Goal: Information Seeking & Learning: Check status

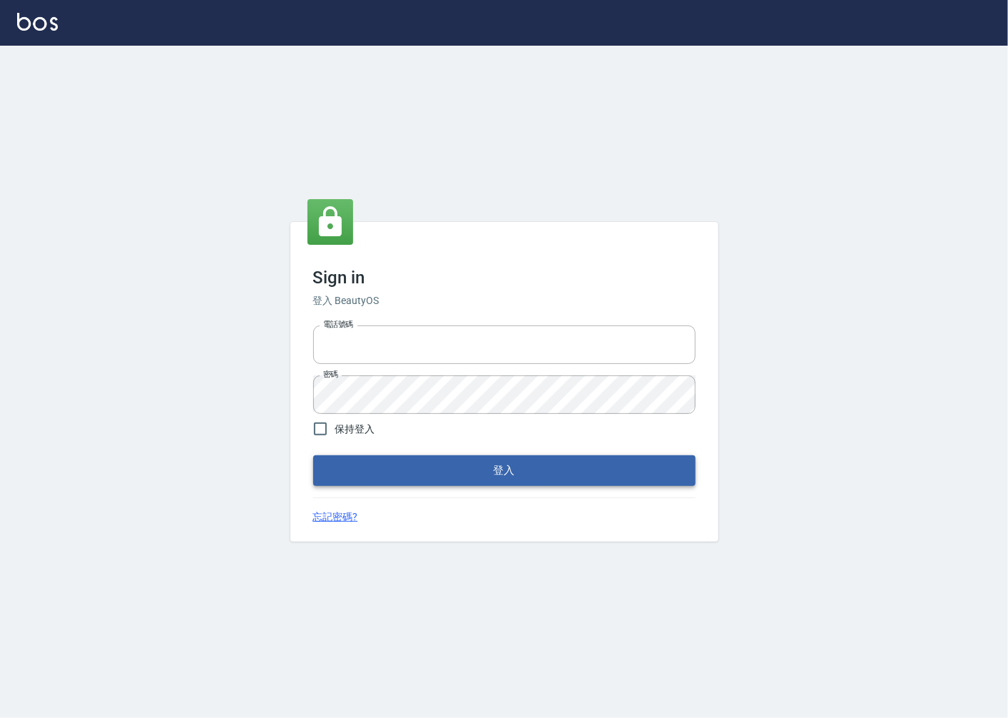
type input "0918920985"
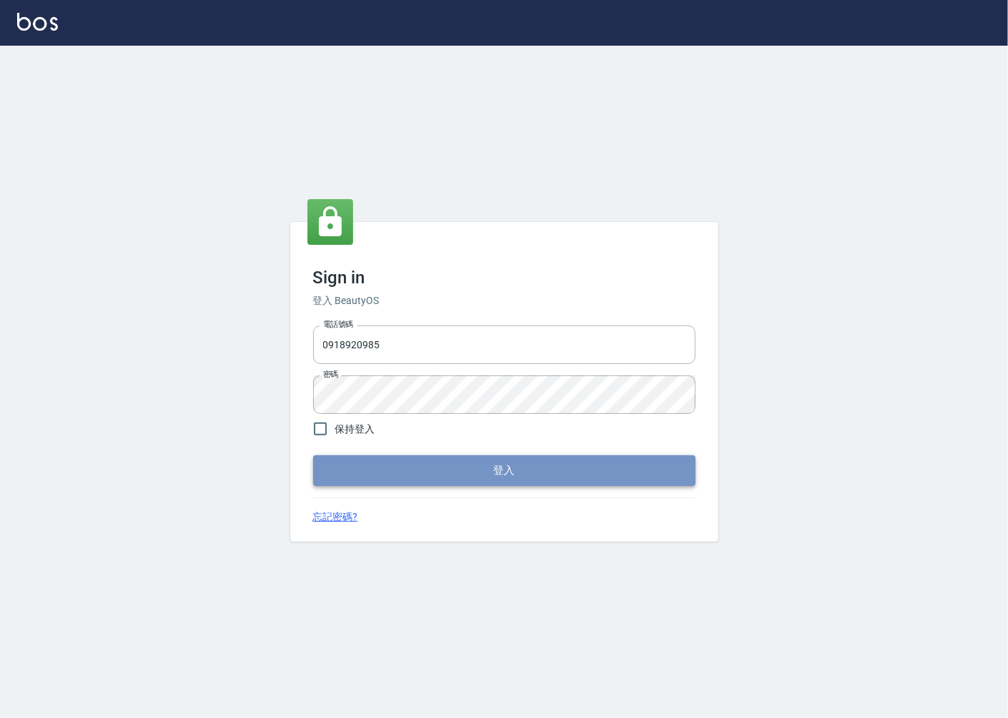
click at [442, 471] on button "登入" at bounding box center [504, 470] width 382 height 30
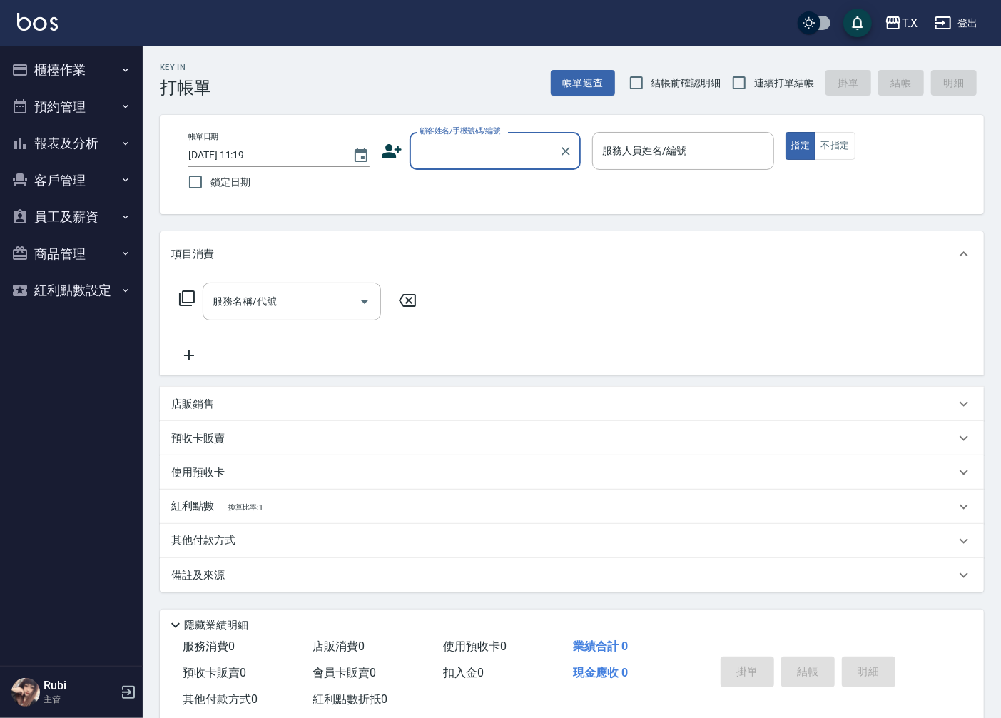
click at [769, 89] on span "連續打單結帳" at bounding box center [784, 83] width 60 height 15
click at [754, 89] on input "連續打單結帳" at bounding box center [739, 83] width 30 height 30
checkbox input "true"
click at [96, 147] on button "報表及分析" at bounding box center [71, 143] width 131 height 37
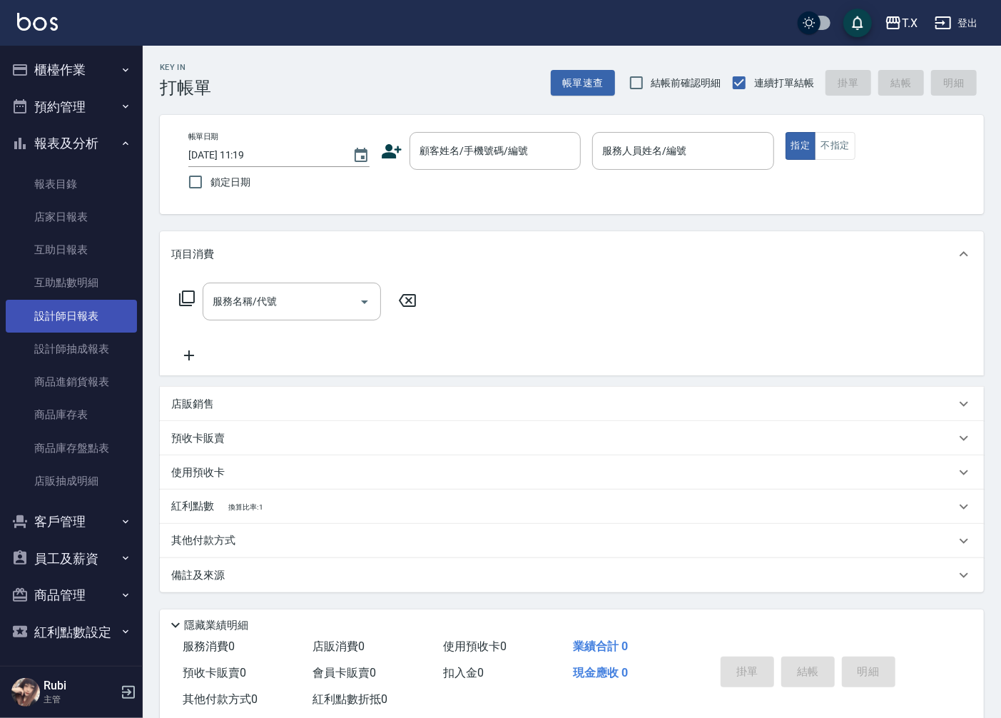
click at [98, 320] on link "設計師日報表" at bounding box center [71, 316] width 131 height 33
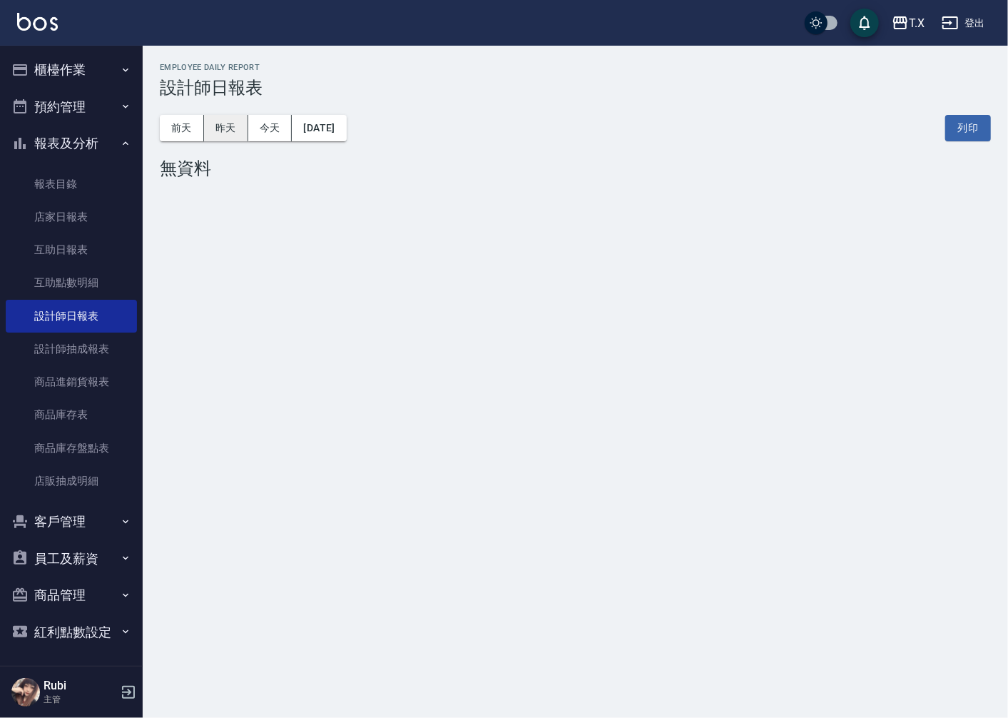
click at [219, 139] on button "昨天" at bounding box center [226, 128] width 44 height 26
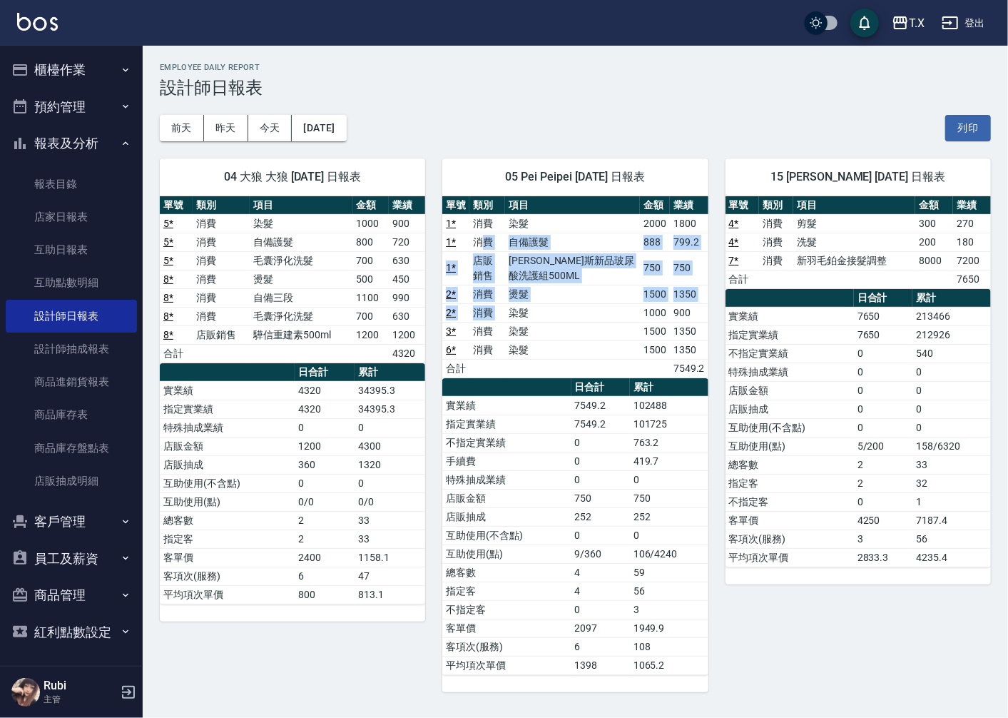
drag, startPoint x: 485, startPoint y: 243, endPoint x: 525, endPoint y: 334, distance: 99.4
click at [523, 321] on tbody "1 * 消費 染髮 2000 1800 1 * 消費 自備護髮 888 799.2 1 * 店販銷售 喬娜斯新品玻尿酸洗護組500ML 750 750 2 *…" at bounding box center [574, 295] width 265 height 163
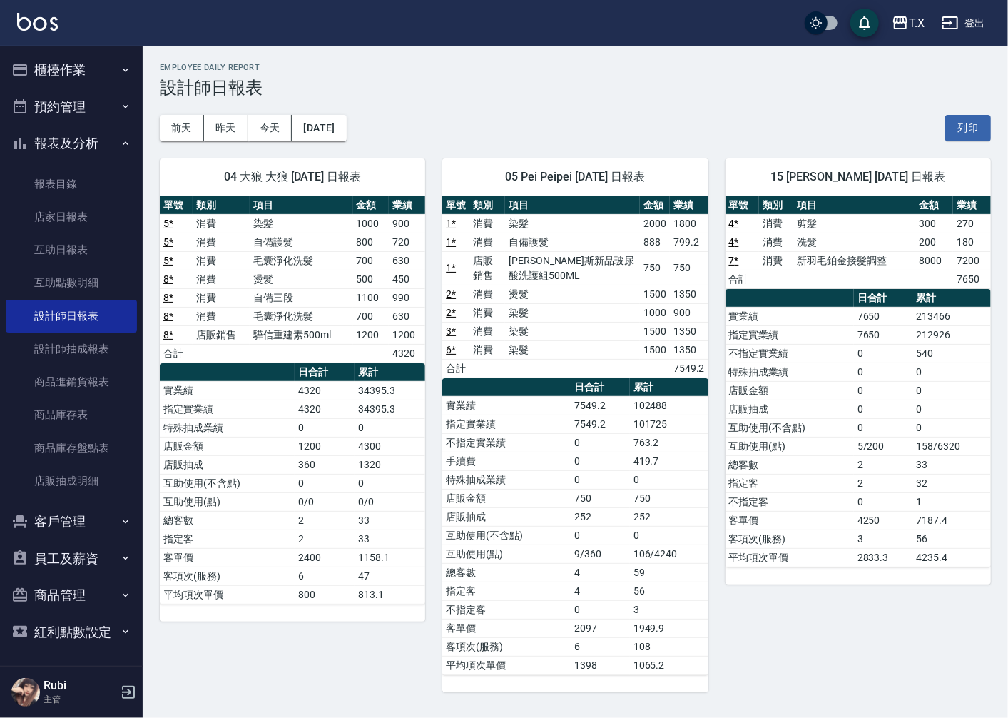
click at [569, 403] on td "實業績" at bounding box center [506, 405] width 128 height 19
drag, startPoint x: 554, startPoint y: 372, endPoint x: 520, endPoint y: 284, distance: 94.2
click at [524, 300] on tbody "1 * 消費 染髮 2000 1800 1 * 消費 自備護髮 888 799.2 1 * 店販銷售 喬娜斯新品玻尿酸洗護組500ML 750 750 2 *…" at bounding box center [574, 295] width 265 height 163
drag, startPoint x: 482, startPoint y: 218, endPoint x: 495, endPoint y: 337, distance: 119.2
click at [495, 321] on table "單號 類別 項目 金額 業績 1 * 消費 染髮 2000 1800 1 * 消費 自備護髮 888 799.2 1 * 店販銷售 喬娜斯新品玻尿酸洗護組50…" at bounding box center [574, 287] width 265 height 182
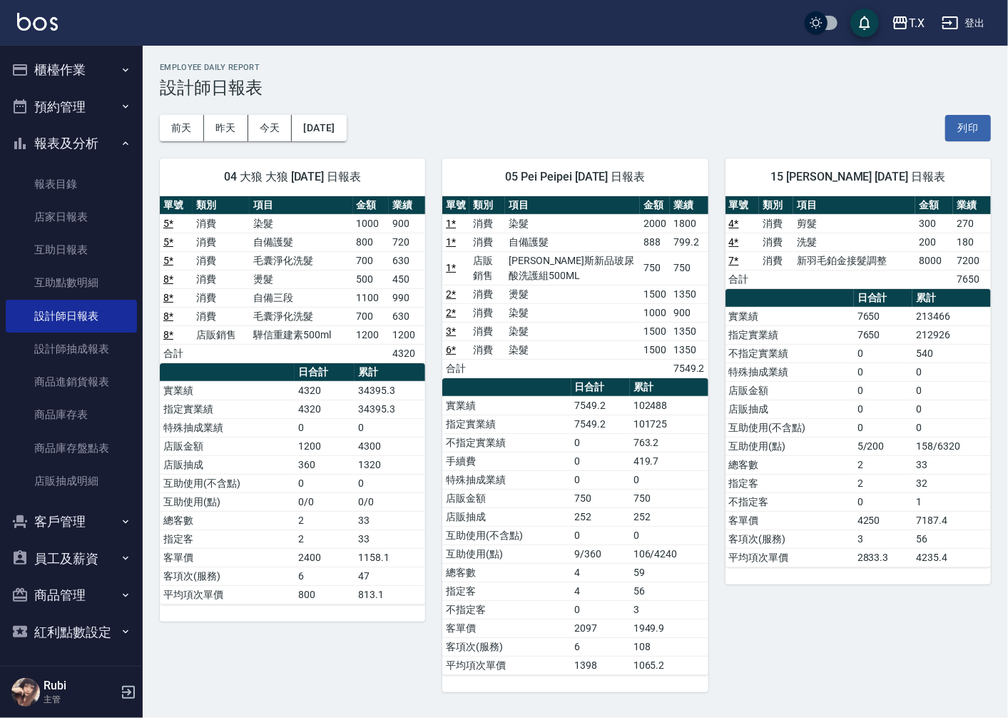
click at [495, 338] on td "消費" at bounding box center [488, 331] width 36 height 19
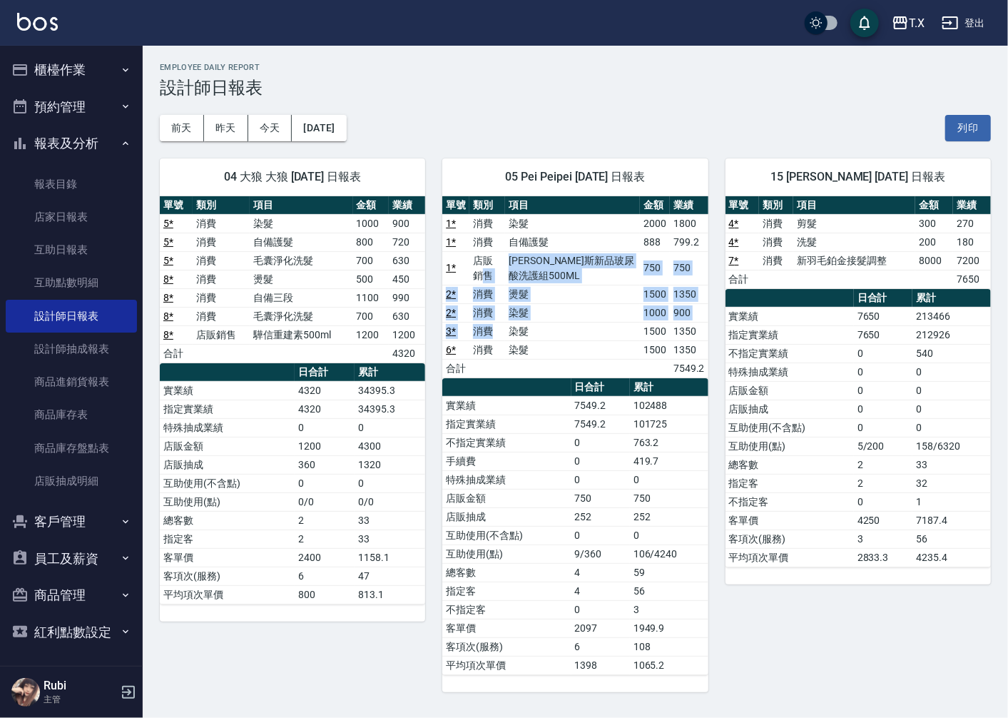
drag, startPoint x: 491, startPoint y: 324, endPoint x: 454, endPoint y: 253, distance: 79.8
click at [470, 273] on tbody "1 * 消費 染髮 2000 1800 1 * 消費 自備護髮 888 799.2 1 * 店販銷售 喬娜斯新品玻尿酸洗護組500ML 750 750 2 *…" at bounding box center [574, 295] width 265 height 163
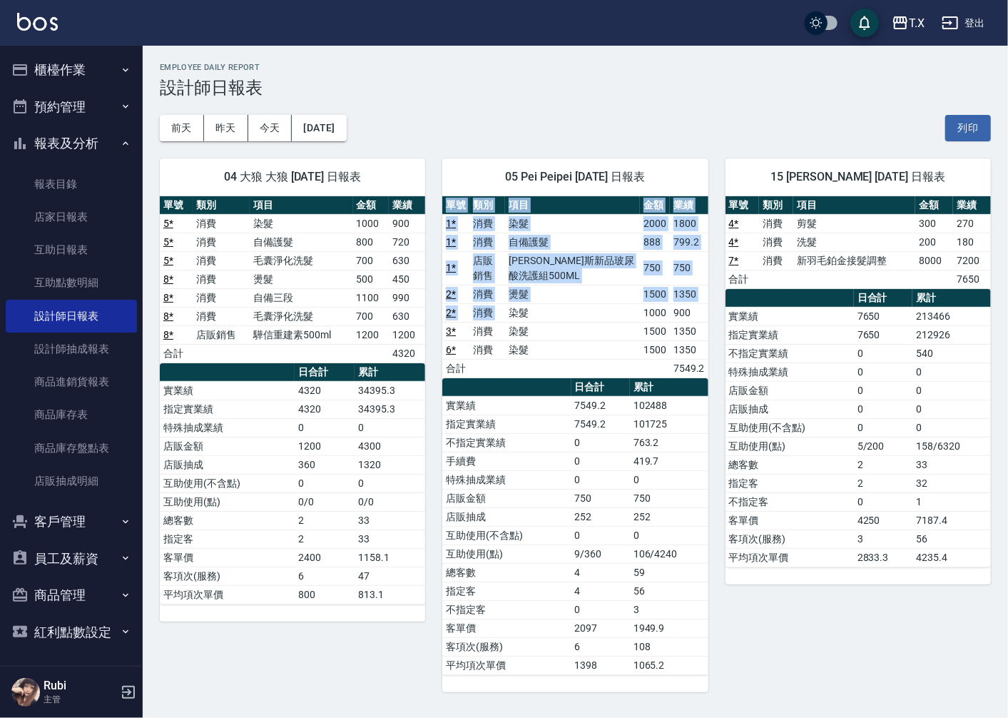
drag, startPoint x: 446, startPoint y: 200, endPoint x: 522, endPoint y: 333, distance: 153.4
click at [521, 332] on table "單號 類別 項目 金額 業績 1 * 消費 染髮 2000 1800 1 * 消費 自備護髮 888 799.2 1 * 店販銷售 喬娜斯新品玻尿酸洗護組50…" at bounding box center [574, 287] width 265 height 182
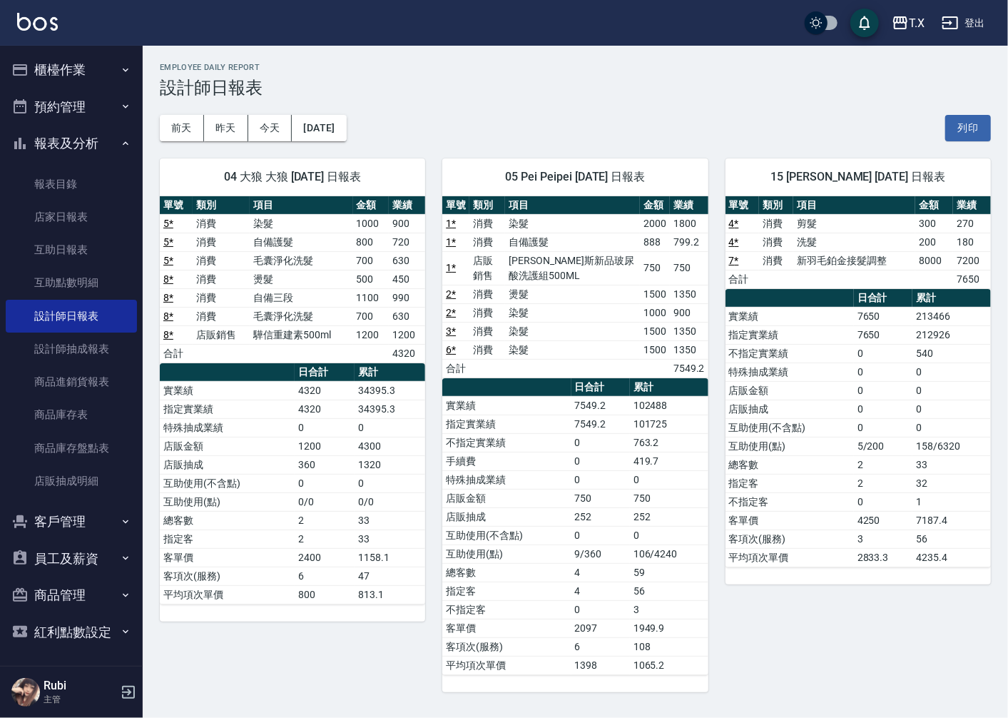
click at [525, 369] on td "a dense table" at bounding box center [572, 368] width 135 height 19
drag, startPoint x: 511, startPoint y: 340, endPoint x: 509, endPoint y: 328, distance: 12.3
click at [509, 328] on tbody "1 * 消費 染髮 2000 1800 1 * 消費 自備護髮 888 799.2 1 * 店販銷售 喬娜斯新品玻尿酸洗護組500ML 750 750 2 *…" at bounding box center [574, 295] width 265 height 163
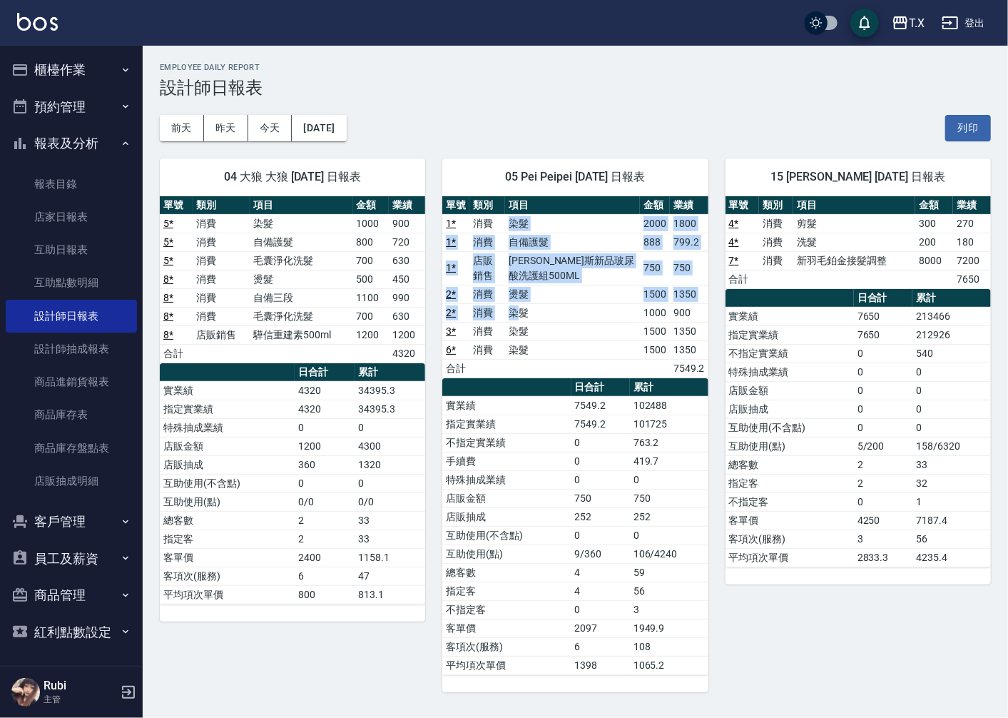
drag, startPoint x: 494, startPoint y: 221, endPoint x: 535, endPoint y: 364, distance: 148.6
click at [530, 329] on tbody "1 * 消費 染髮 2000 1800 1 * 消費 自備護髮 888 799.2 1 * 店販銷售 喬娜斯新品玻尿酸洗護組500ML 750 750 2 *…" at bounding box center [574, 295] width 265 height 163
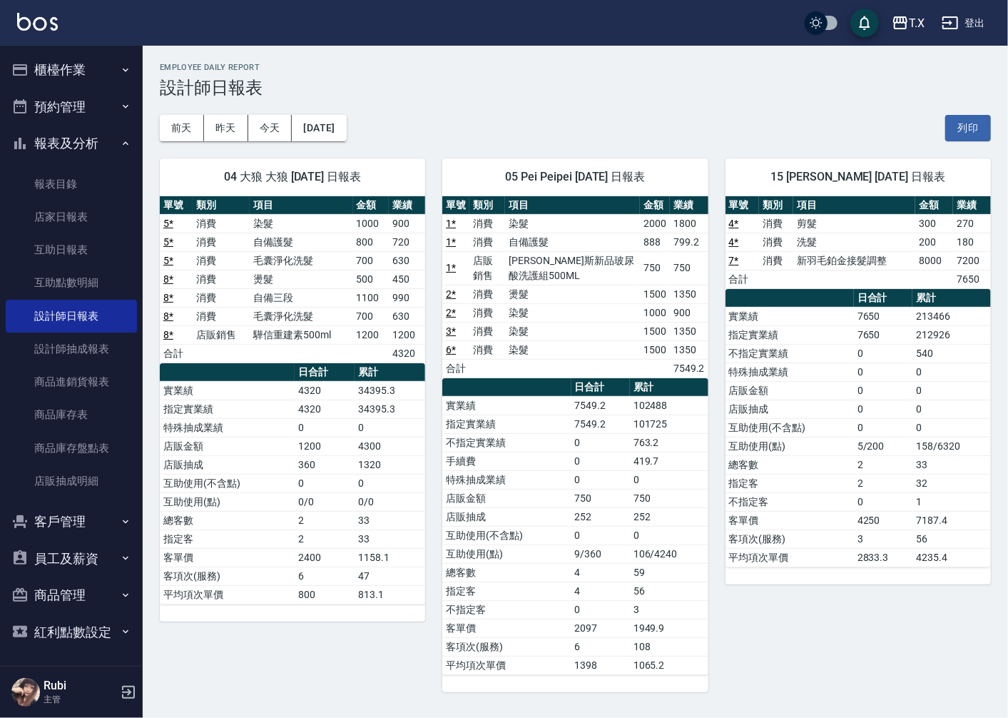
click at [535, 365] on td "a dense table" at bounding box center [572, 368] width 135 height 19
drag, startPoint x: 522, startPoint y: 343, endPoint x: 514, endPoint y: 323, distance: 22.1
click at [522, 333] on tbody "1 * 消費 染髮 2000 1800 1 * 消費 自備護髮 888 799.2 1 * 店販銷售 喬娜斯新品玻尿酸洗護組500ML 750 750 2 *…" at bounding box center [574, 295] width 265 height 163
drag, startPoint x: 509, startPoint y: 310, endPoint x: 500, endPoint y: 289, distance: 22.7
click at [502, 293] on tbody "1 * 消費 染髮 2000 1800 1 * 消費 自備護髮 888 799.2 1 * 店販銷售 喬娜斯新品玻尿酸洗護組500ML 750 750 2 *…" at bounding box center [574, 295] width 265 height 163
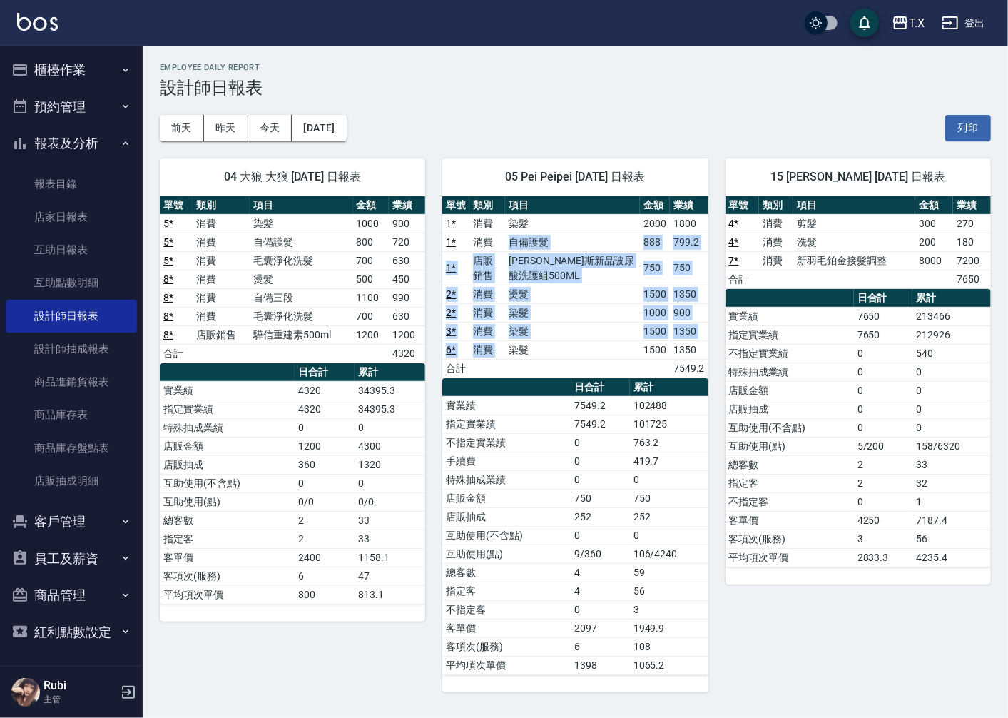
drag, startPoint x: 490, startPoint y: 248, endPoint x: 530, endPoint y: 358, distance: 116.9
click at [529, 357] on tbody "1 * 消費 染髮 2000 1800 1 * 消費 自備護髮 888 799.2 1 * 店販銷售 喬娜斯新品玻尿酸洗護組500ML 750 750 2 *…" at bounding box center [574, 295] width 265 height 163
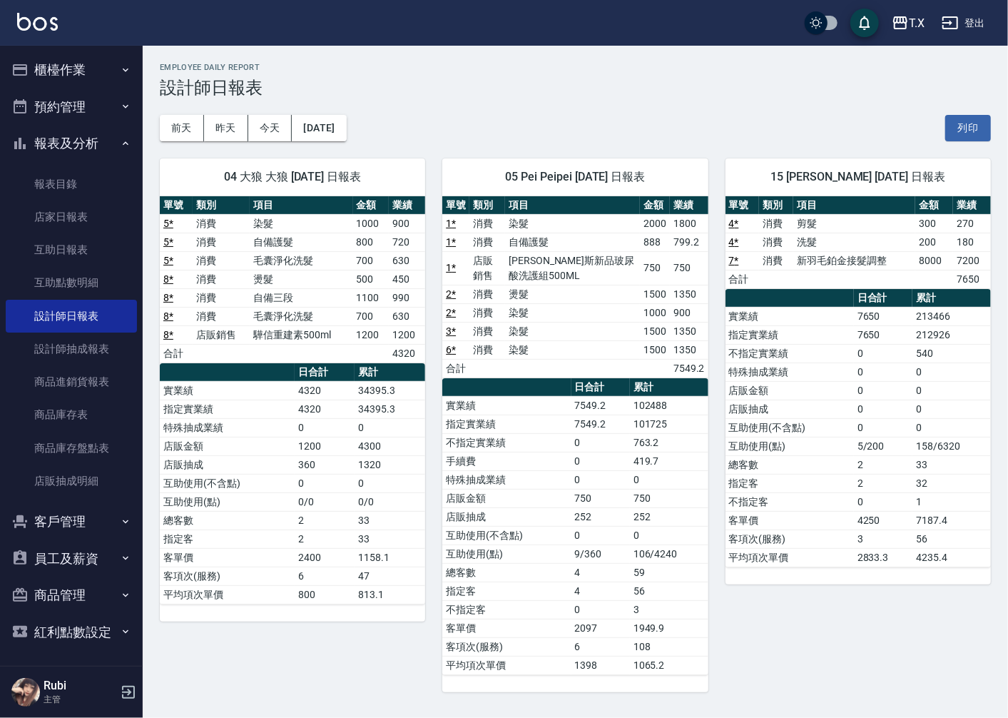
click at [530, 380] on th "a dense table" at bounding box center [506, 387] width 128 height 19
click at [61, 212] on link "店家日報表" at bounding box center [71, 217] width 131 height 33
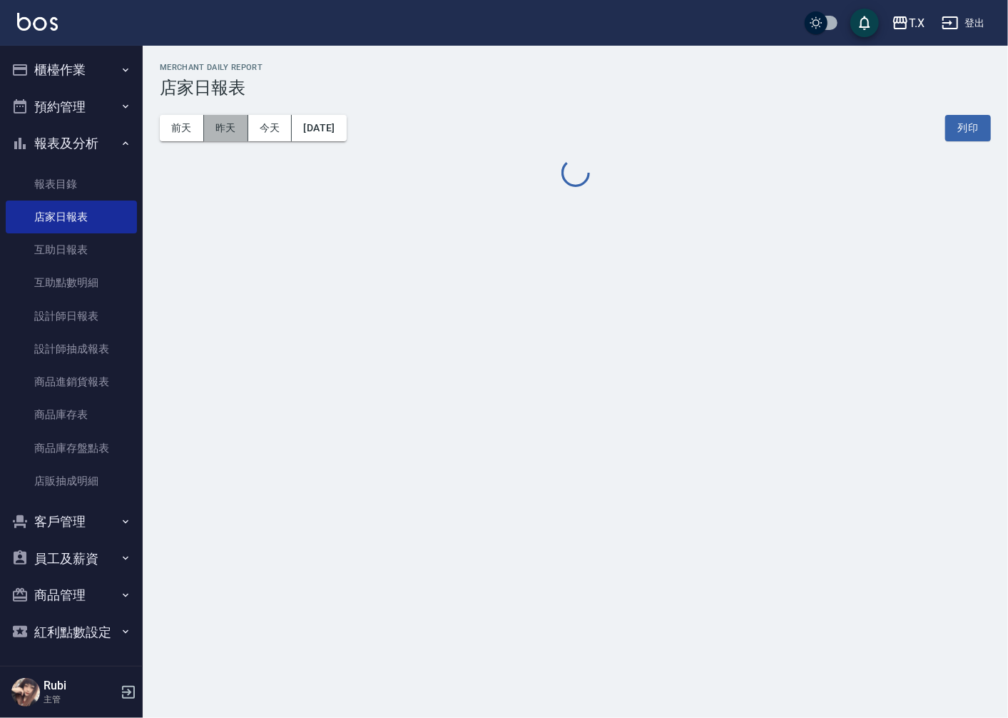
click at [220, 125] on button "昨天" at bounding box center [226, 128] width 44 height 26
click at [277, 119] on button "今天" at bounding box center [270, 128] width 44 height 26
